Goal: Transaction & Acquisition: Purchase product/service

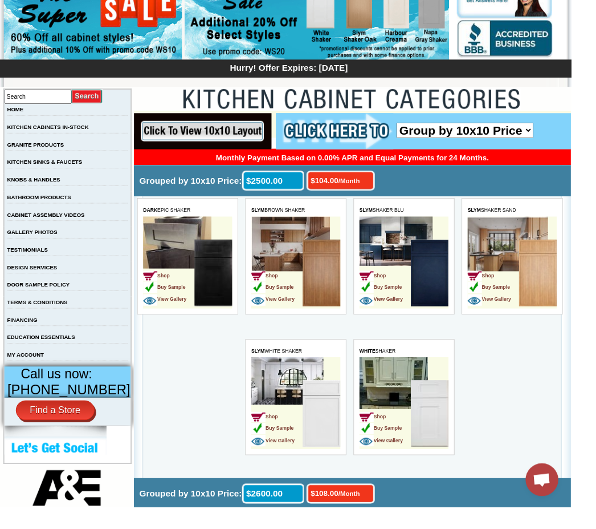
scroll to position [130, 0]
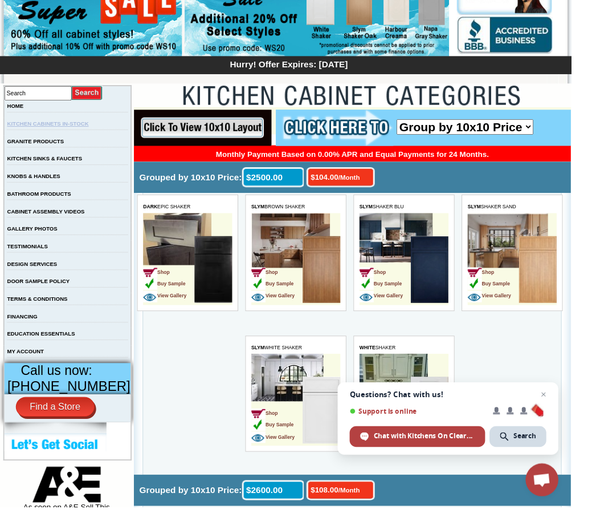
click at [66, 131] on link "KITCHEN CABINETS IN-STOCK" at bounding box center [49, 129] width 85 height 6
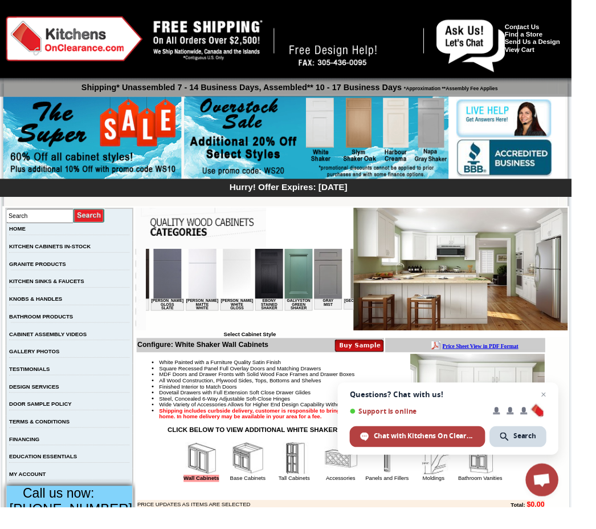
scroll to position [0, 641]
click at [322, 281] on img at bounding box center [336, 275] width 29 height 52
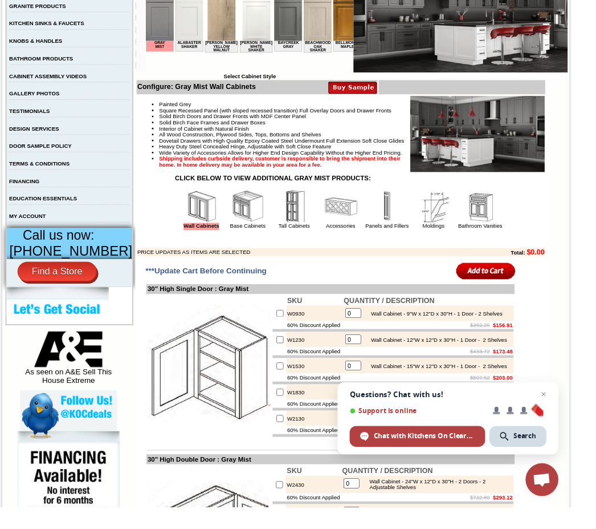
scroll to position [273, 0]
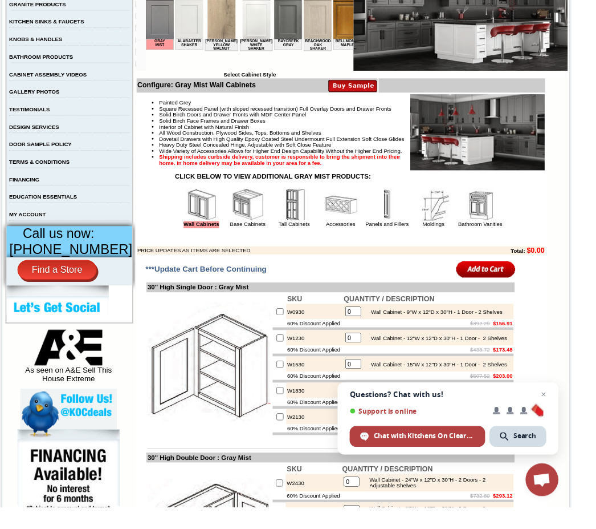
click at [292, 231] on img at bounding box center [307, 214] width 34 height 34
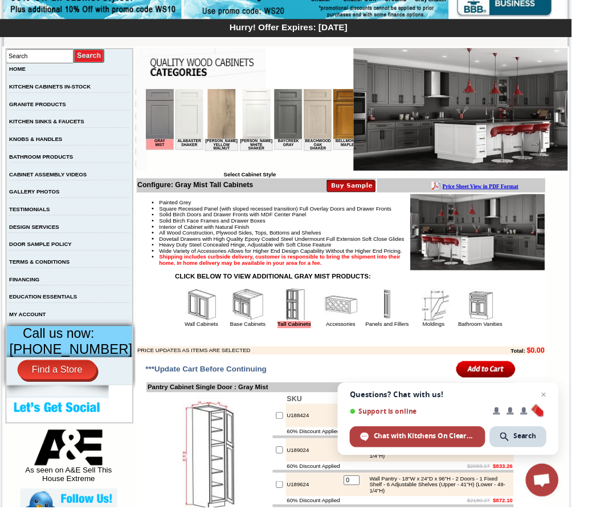
scroll to position [176, 0]
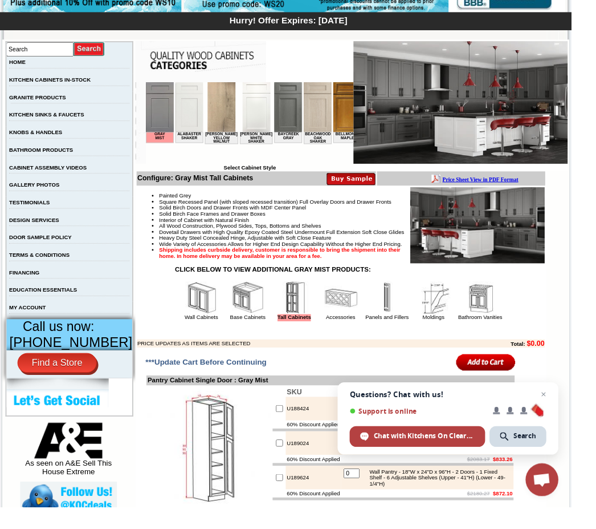
click at [295, 327] on img at bounding box center [307, 310] width 34 height 34
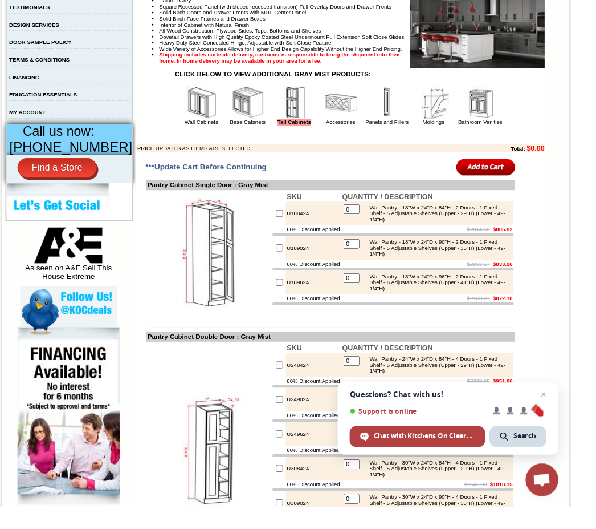
scroll to position [380, 0]
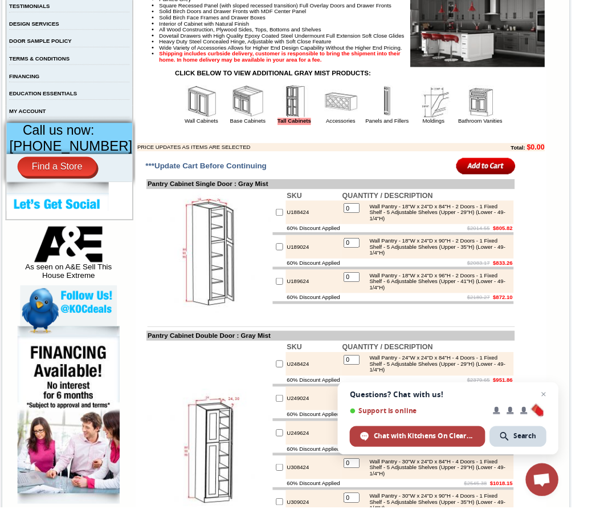
click at [242, 123] on img at bounding box center [259, 106] width 34 height 34
